Goal: Task Accomplishment & Management: Complete application form

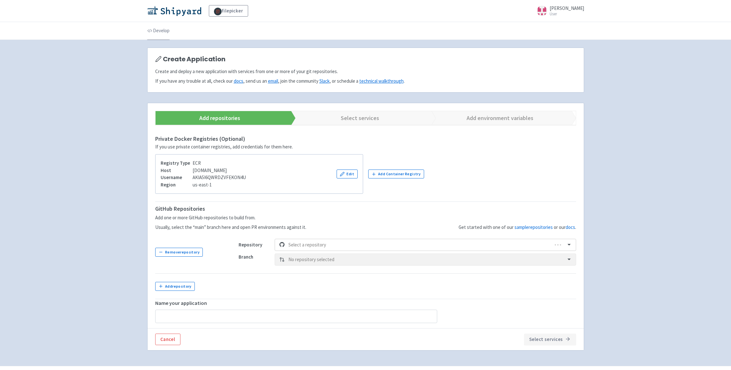
click at [163, 29] on link "Develop" at bounding box center [158, 31] width 22 height 18
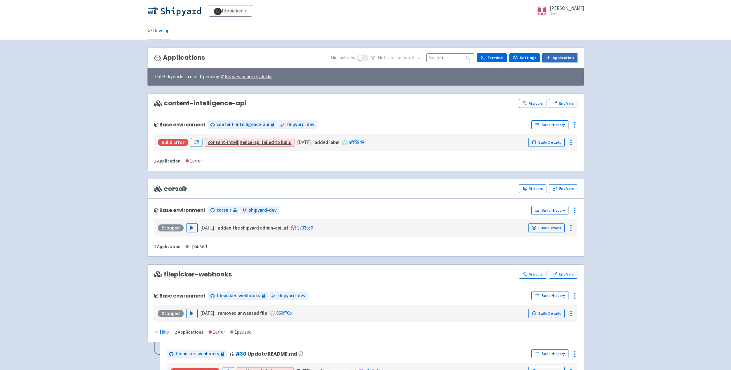
click at [566, 57] on link "Application" at bounding box center [559, 57] width 35 height 9
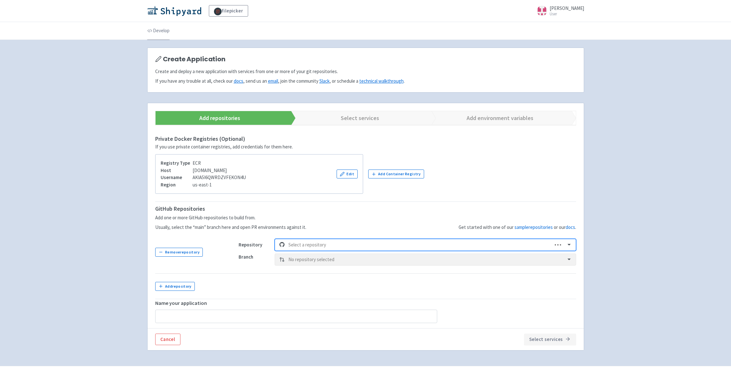
click at [160, 29] on link "Develop" at bounding box center [158, 31] width 22 height 18
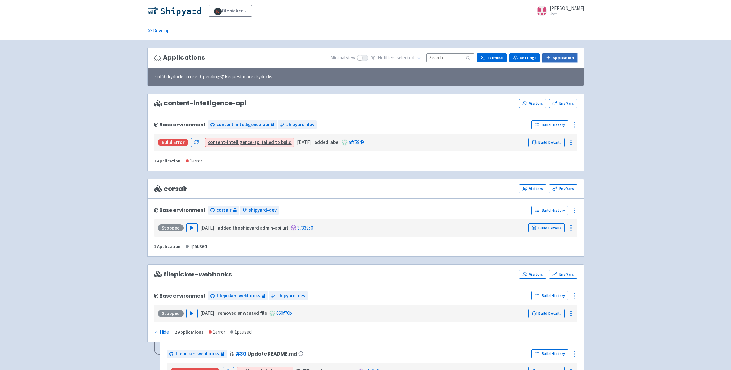
click at [572, 58] on link "Application" at bounding box center [559, 57] width 35 height 9
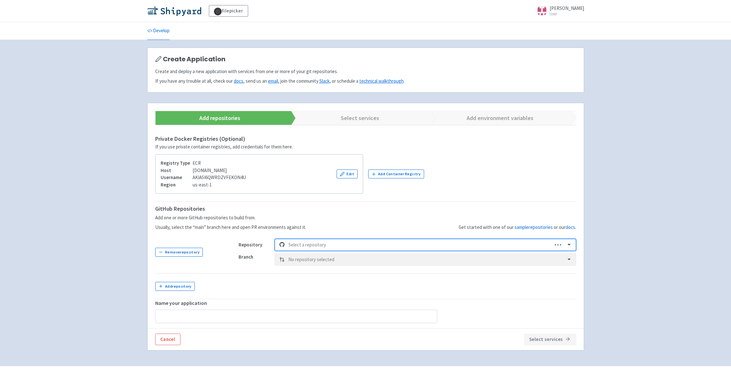
click at [334, 245] on div at bounding box center [418, 245] width 260 height 9
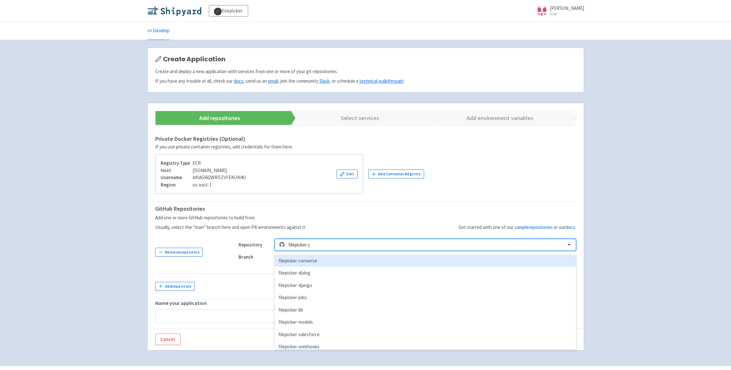
type input "filepicker-jo"
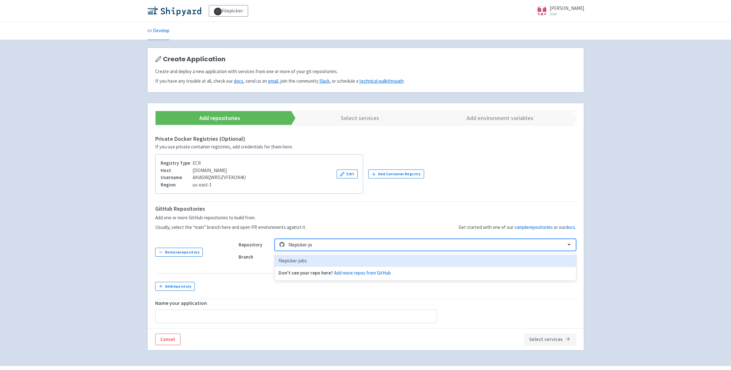
click at [303, 261] on div "filepicker-jobs" at bounding box center [425, 261] width 301 height 12
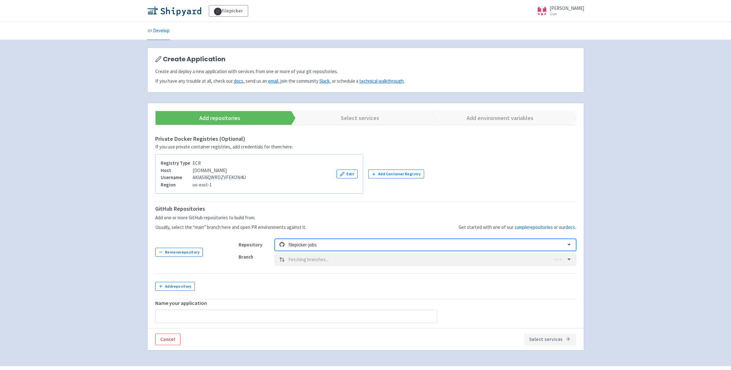
type input "filepicker-jobs"
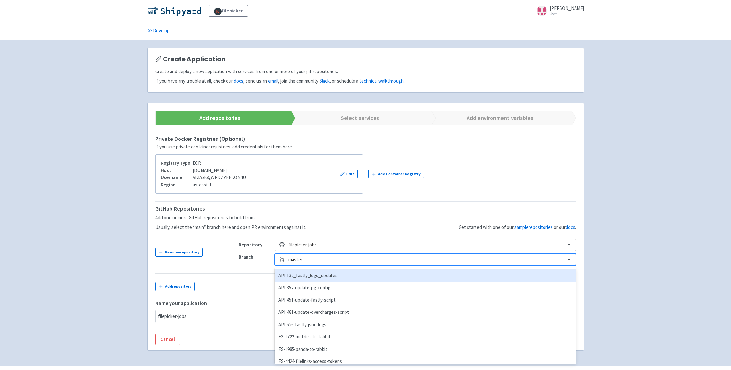
click at [341, 259] on div at bounding box center [424, 260] width 273 height 9
type input "feature"
type input "f"
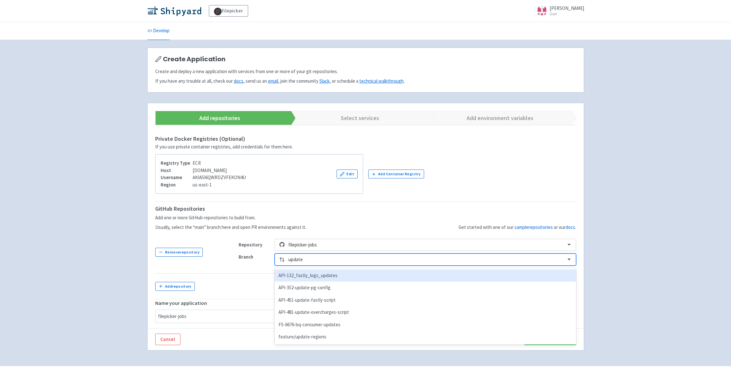
click at [289, 259] on input "update" at bounding box center [295, 259] width 15 height 7
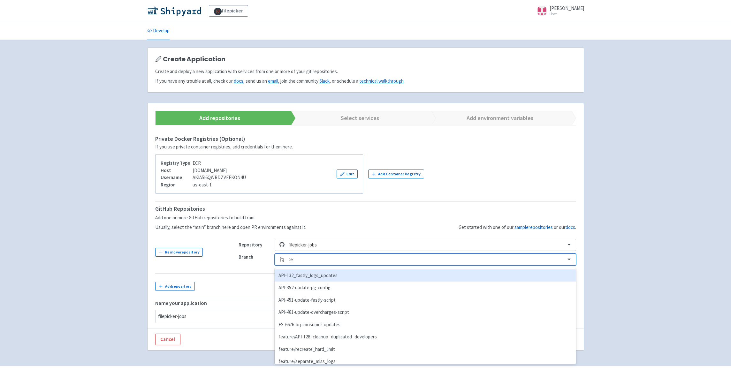
type input "e"
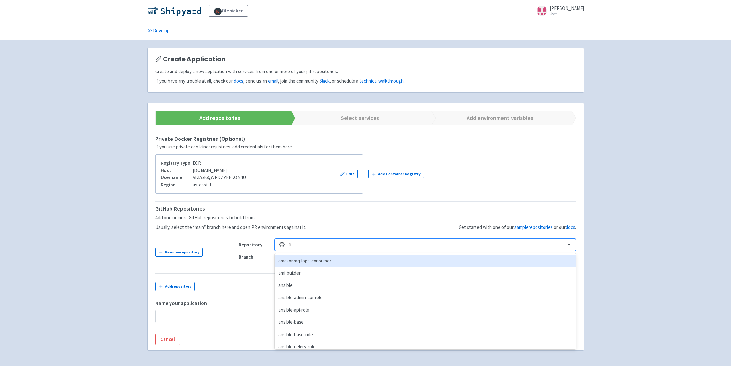
type input "f"
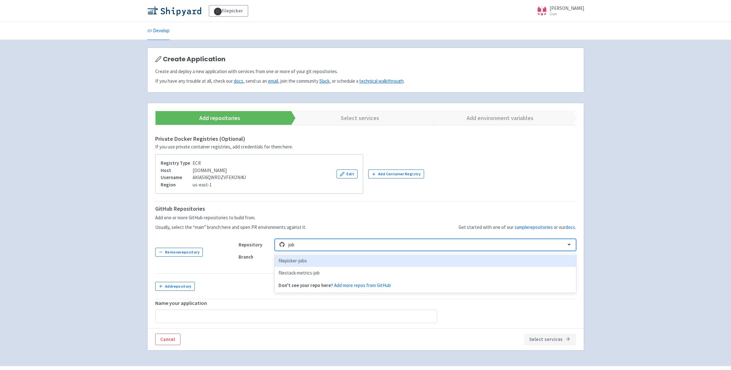
type input "jobs"
click at [322, 258] on div "filepicker-jobs" at bounding box center [425, 261] width 301 height 12
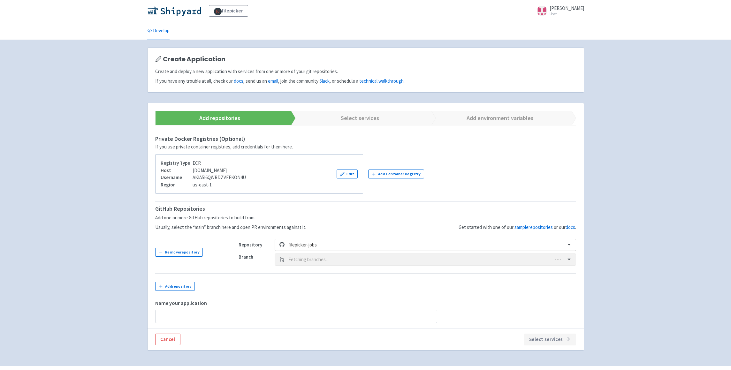
click at [322, 262] on div "Branch Fetching branches..." at bounding box center [408, 260] width 338 height 12
type input "filepicker-jobs"
click at [334, 259] on div at bounding box center [424, 260] width 273 height 9
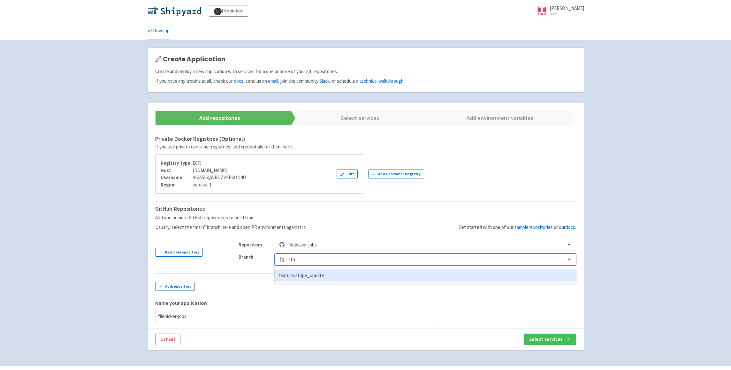
type input "strip"
click at [293, 276] on div "feature/stripe_update" at bounding box center [425, 276] width 301 height 12
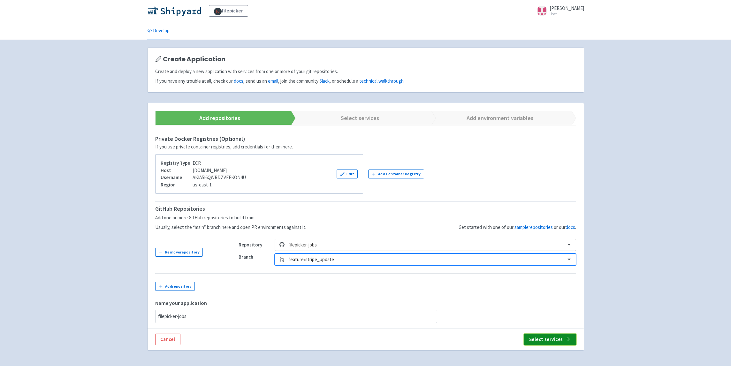
click at [550, 341] on button "Select services" at bounding box center [550, 340] width 52 height 12
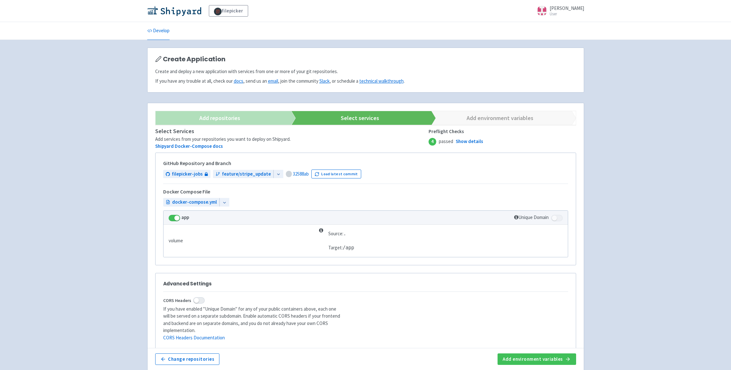
scroll to position [37, 0]
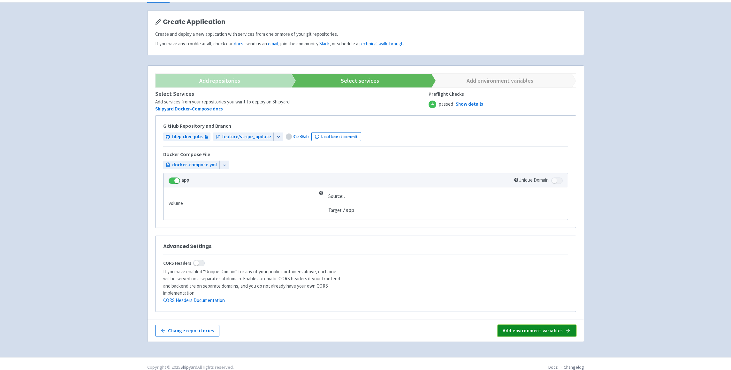
click at [537, 327] on button "Add environment variables" at bounding box center [537, 331] width 78 height 12
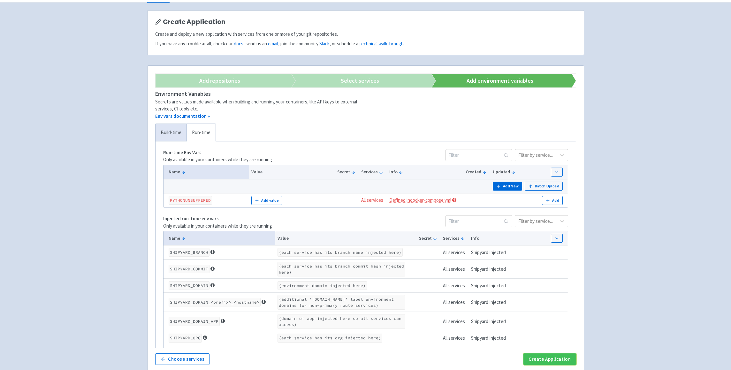
scroll to position [114, 0]
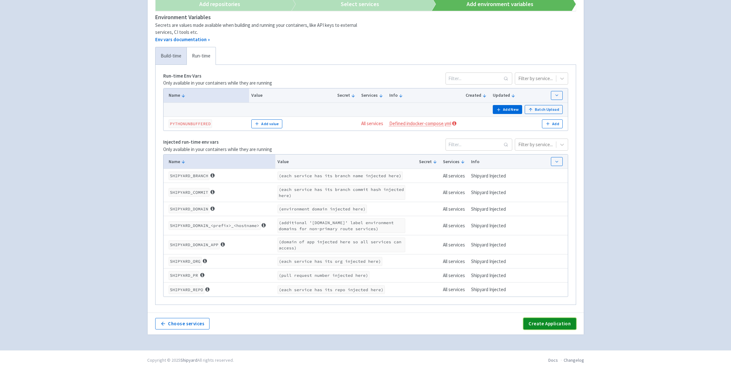
click at [553, 323] on button "Create Application" at bounding box center [550, 324] width 52 height 12
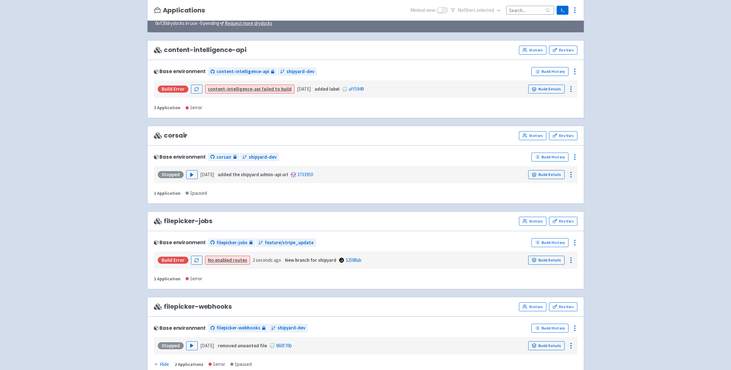
scroll to position [85, 0]
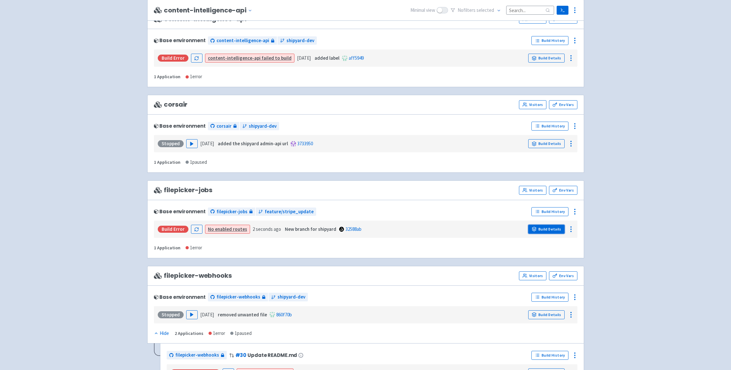
click at [551, 228] on link "Build Details" at bounding box center [546, 229] width 36 height 9
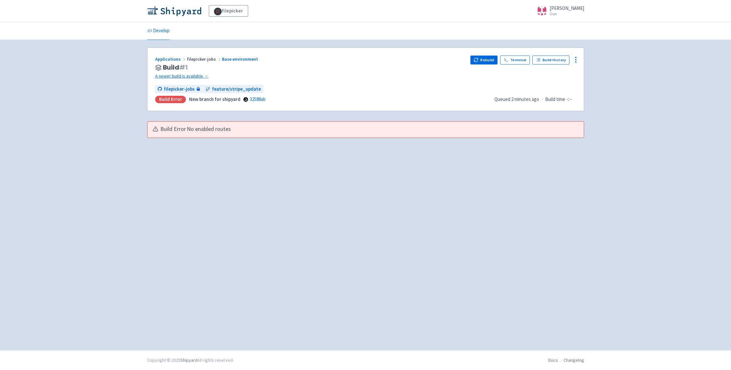
click at [363, 200] on div "Applications filepicker-jobs Base environment Build # 1 A newer build is availa…" at bounding box center [365, 195] width 437 height 295
click at [487, 60] on button "Rebuild" at bounding box center [484, 60] width 27 height 9
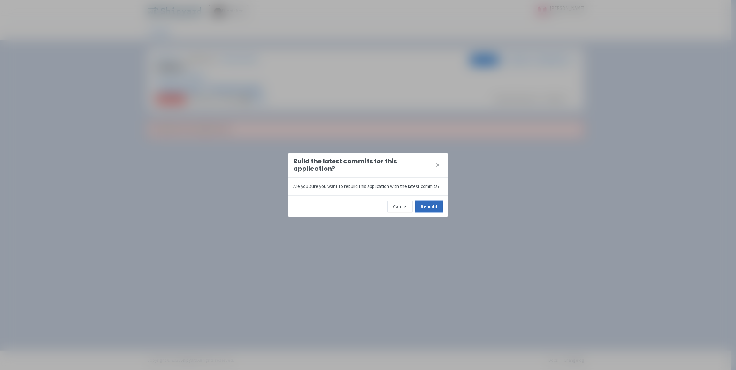
click at [436, 206] on button "Rebuild" at bounding box center [428, 207] width 27 height 12
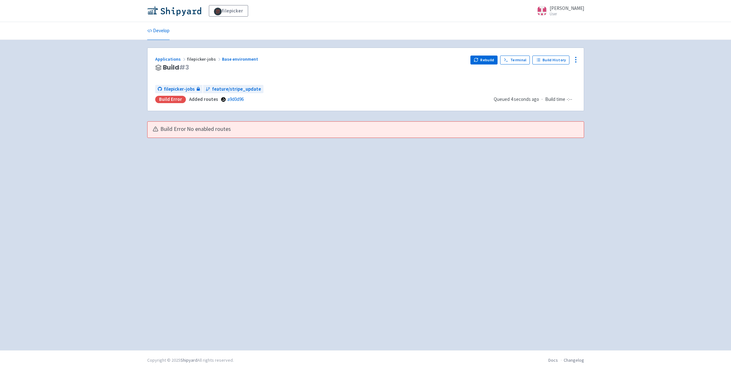
click at [201, 129] on span "No enabled routes" at bounding box center [209, 129] width 44 height 7
click at [240, 128] on div "Build Error No enabled routes" at bounding box center [363, 129] width 420 height 7
click at [245, 87] on span "feature/stripe_update" at bounding box center [236, 89] width 49 height 7
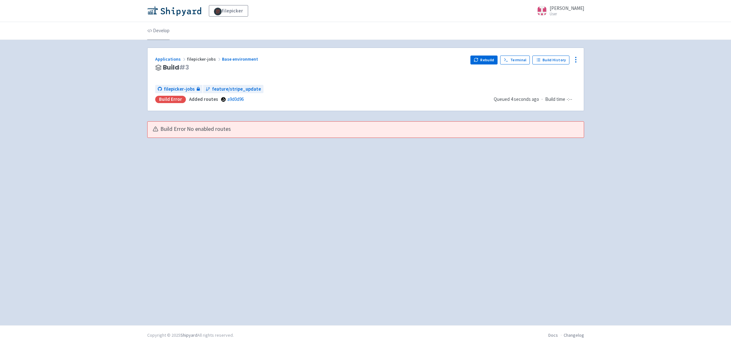
click at [160, 27] on link "Develop" at bounding box center [158, 31] width 22 height 18
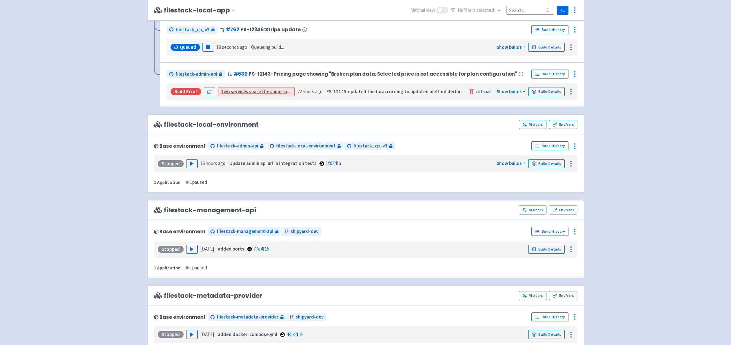
scroll to position [653, 0]
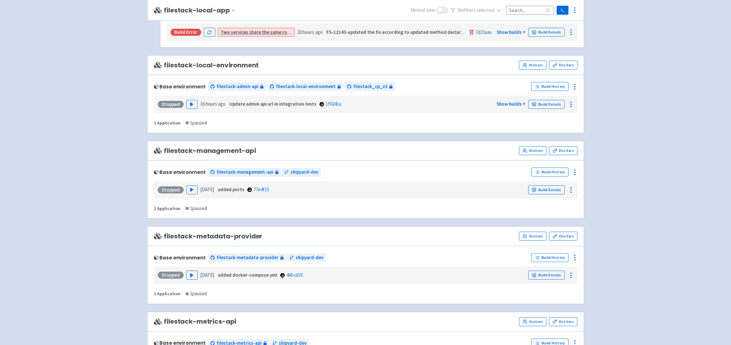
click at [390, 109] on div "Stopped Play 16 hours ago Update admin api url in integration tests 1f0241a Sho…" at bounding box center [366, 104] width 419 height 12
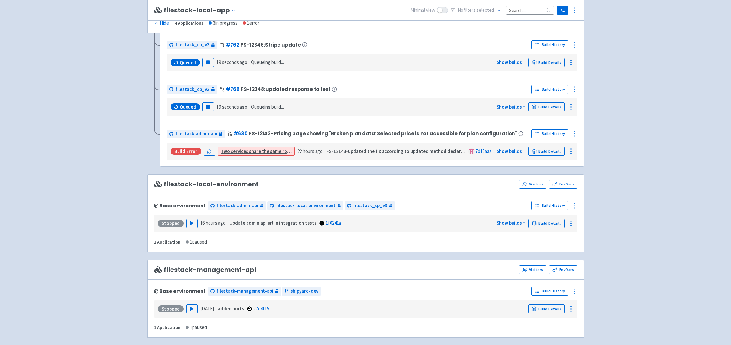
scroll to position [545, 0]
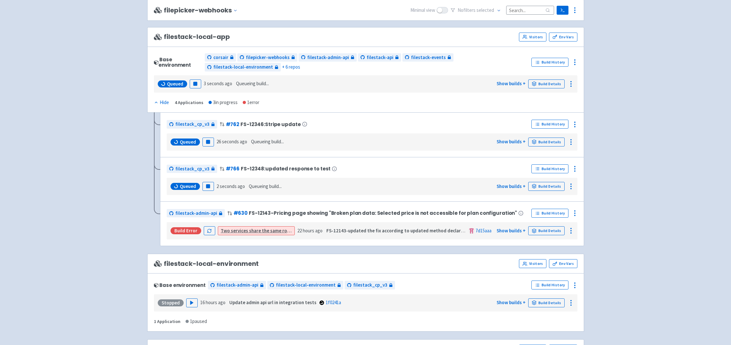
scroll to position [453, 0]
click at [292, 85] on link "32f6b27" at bounding box center [292, 84] width 16 height 6
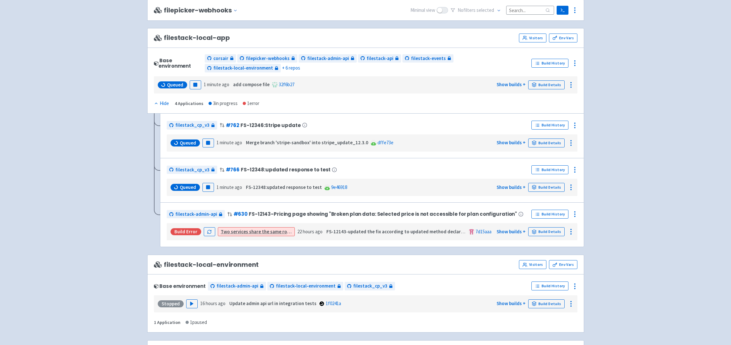
click at [343, 82] on div "Queued Pause 1 minute ago add compose file 32f6b27 Show builds + Build Details" at bounding box center [366, 85] width 419 height 12
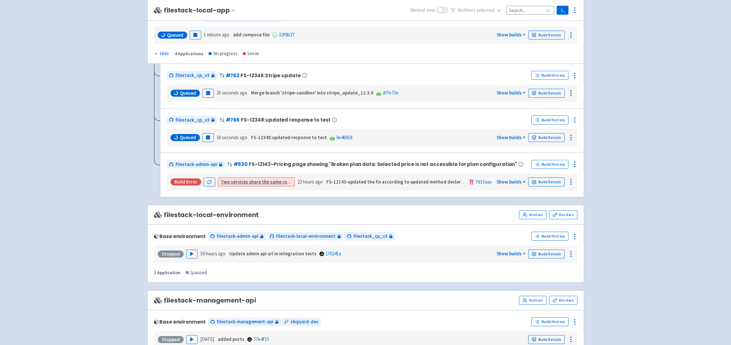
scroll to position [540, 0]
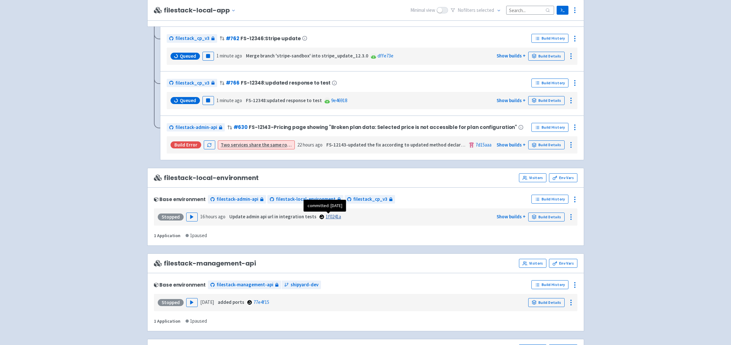
click at [327, 216] on link "1f0241a" at bounding box center [333, 217] width 15 height 6
click at [191, 216] on polygon "button" at bounding box center [191, 217] width 3 height 4
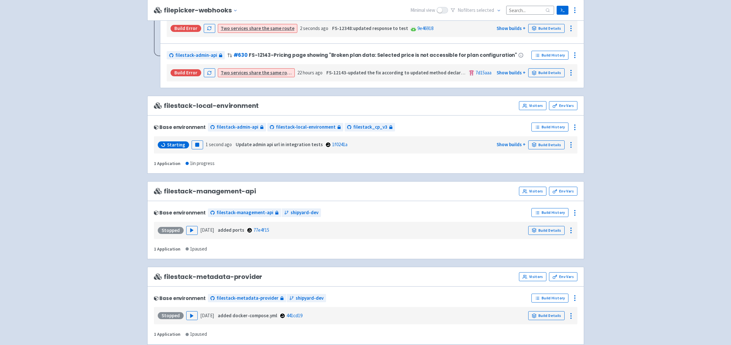
scroll to position [617, 0]
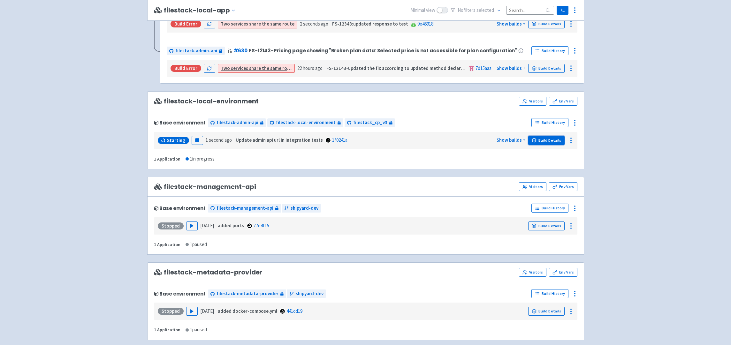
click at [553, 142] on link "Build Details" at bounding box center [546, 140] width 36 height 9
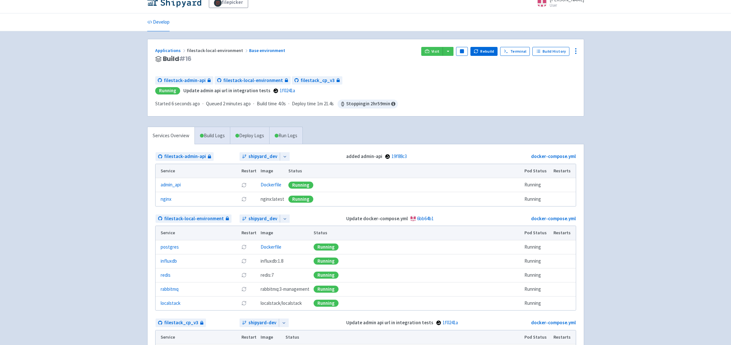
scroll to position [8, 0]
click at [454, 50] on button "button" at bounding box center [448, 52] width 11 height 9
click at [468, 65] on link "filestack_cp_v3 (dev-portal)" at bounding box center [489, 65] width 92 height 10
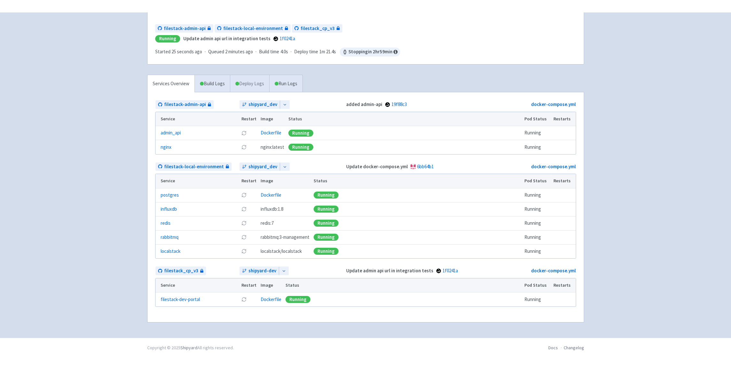
scroll to position [0, 0]
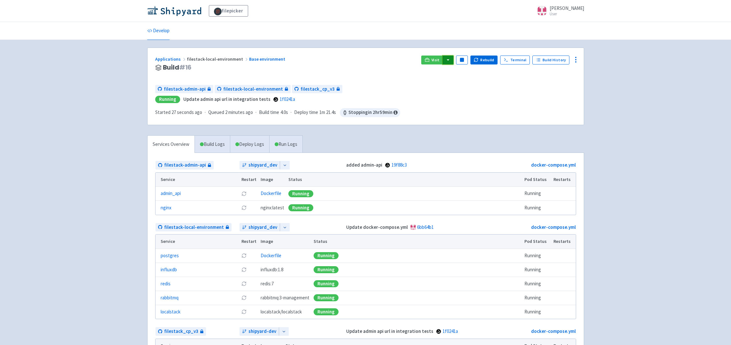
click at [451, 61] on button "button" at bounding box center [448, 60] width 11 height 9
click at [476, 83] on link "filestack-admin-api (admin-api-nginx)" at bounding box center [489, 83] width 92 height 10
click at [449, 63] on button "button" at bounding box center [448, 60] width 11 height 9
click at [470, 85] on link "filestack-admin-api (admin-api-nginx)" at bounding box center [489, 83] width 92 height 10
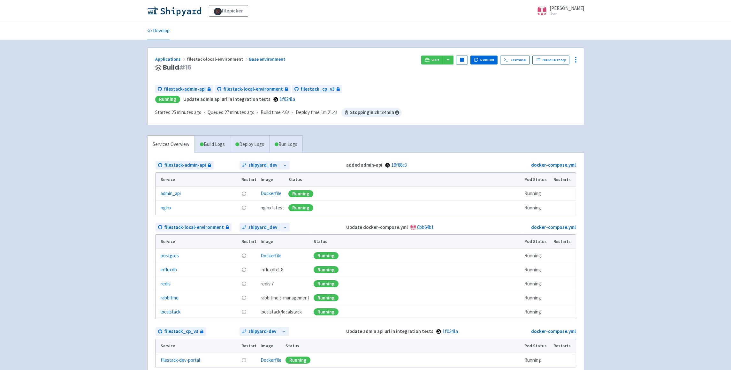
click at [410, 166] on div "added admin-api 19f88c3" at bounding box center [414, 165] width 139 height 7
click at [396, 162] on span "19f88c3" at bounding box center [399, 165] width 15 height 7
click at [398, 165] on link "19f88c3" at bounding box center [399, 165] width 15 height 6
